Goal: Task Accomplishment & Management: Use online tool/utility

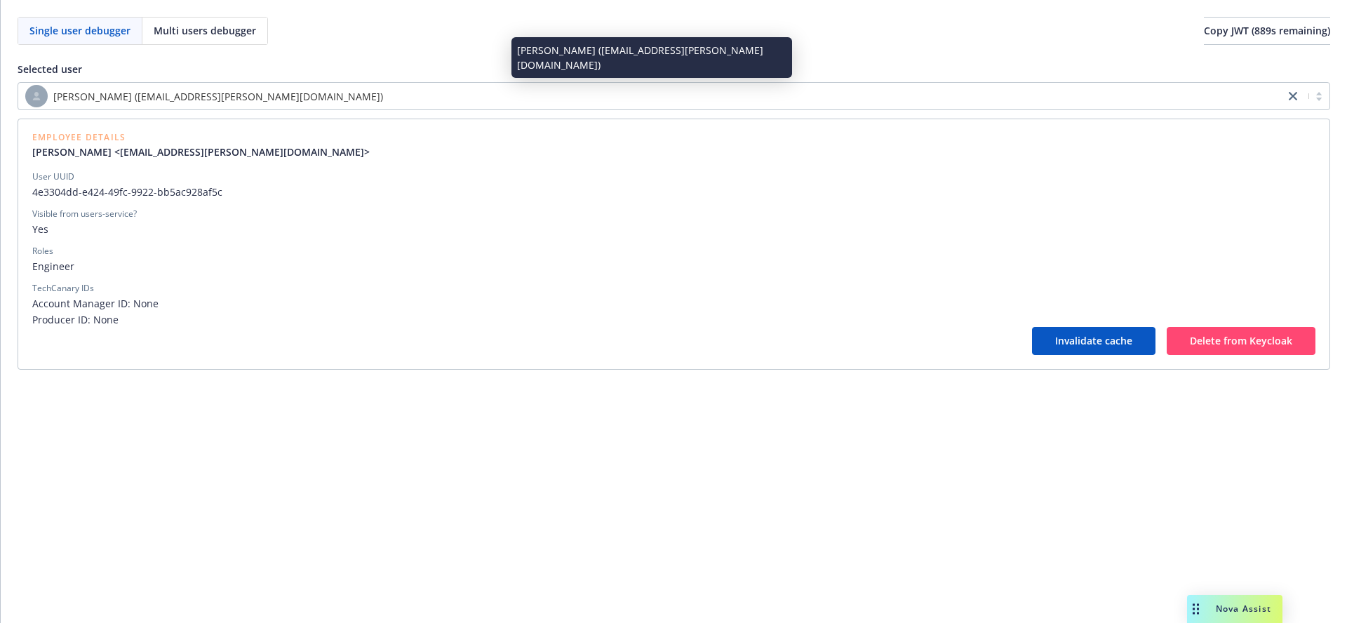
click at [737, 95] on div "[PERSON_NAME] ([EMAIL_ADDRESS][PERSON_NAME][DOMAIN_NAME])" at bounding box center [651, 96] width 1252 height 22
paste input "1b78361f-d6bb-4058-8eb1-74cdcb35c810"
type input "1b78361f-d6bb-4058-8eb1-74cdcb35c810"
